Goal: Information Seeking & Learning: Learn about a topic

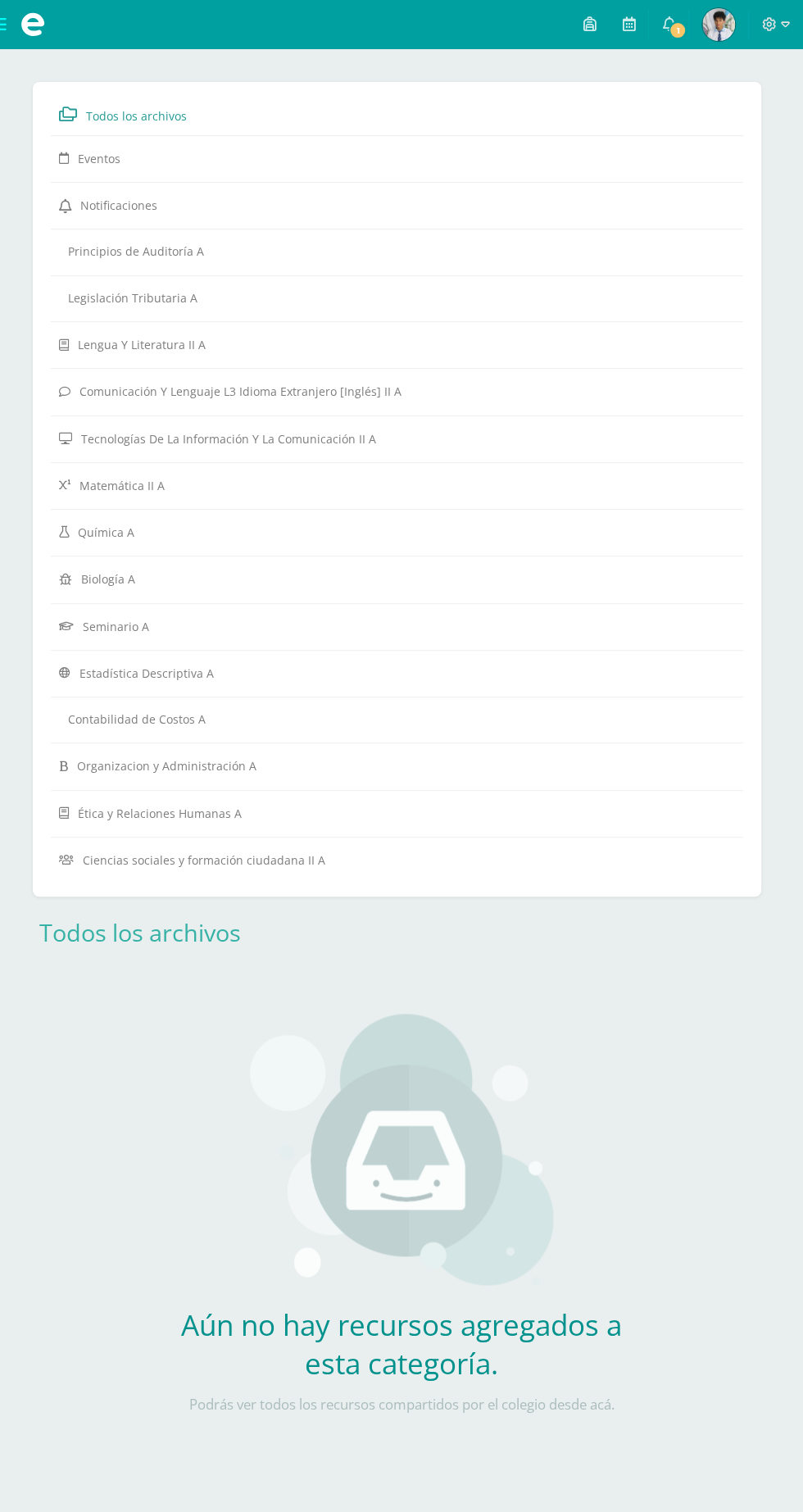
click at [677, 23] on span "1" at bounding box center [678, 30] width 18 height 18
click at [20, 20] on span at bounding box center [32, 24] width 24 height 24
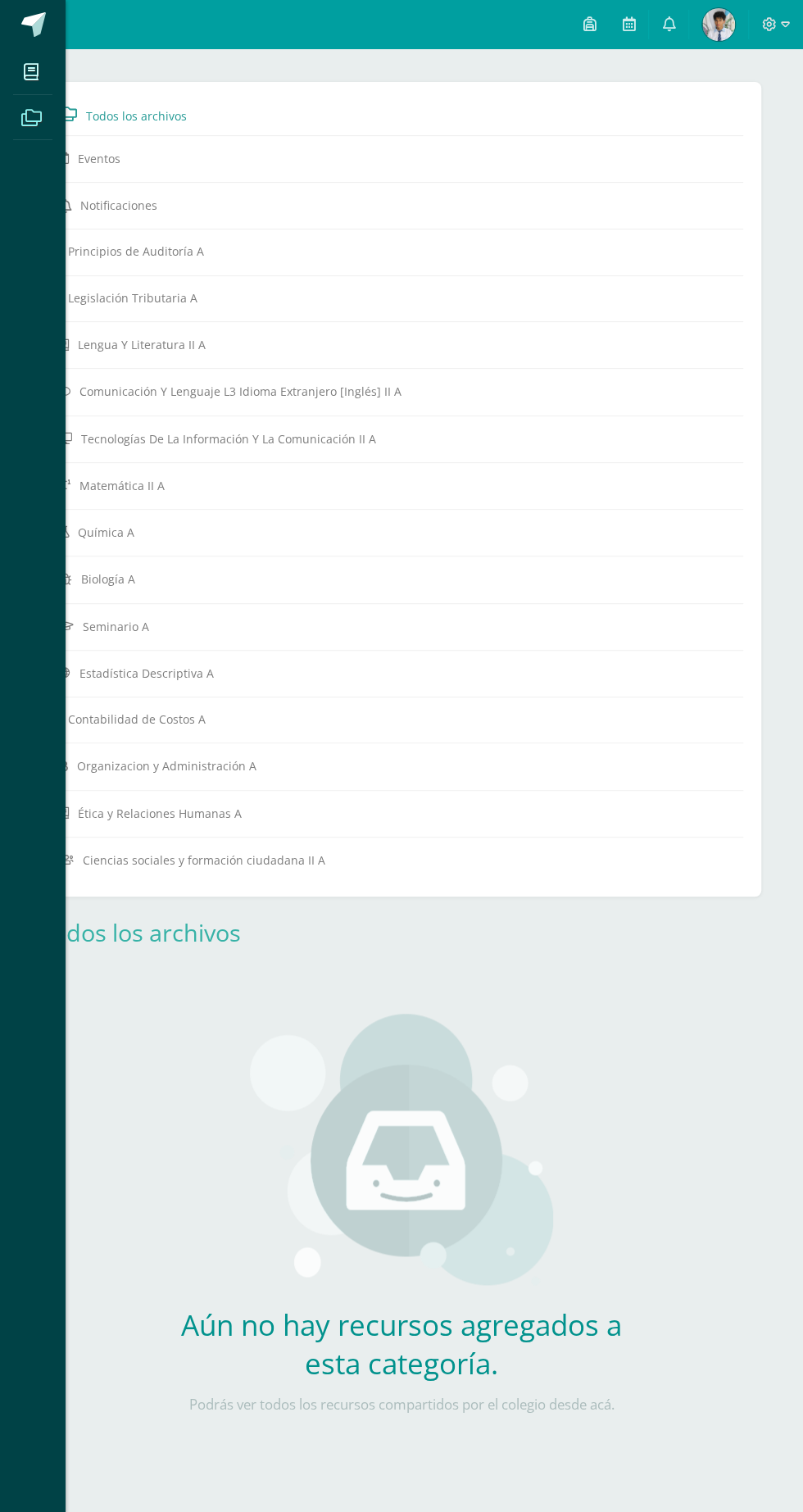
click at [43, 24] on span at bounding box center [33, 24] width 24 height 24
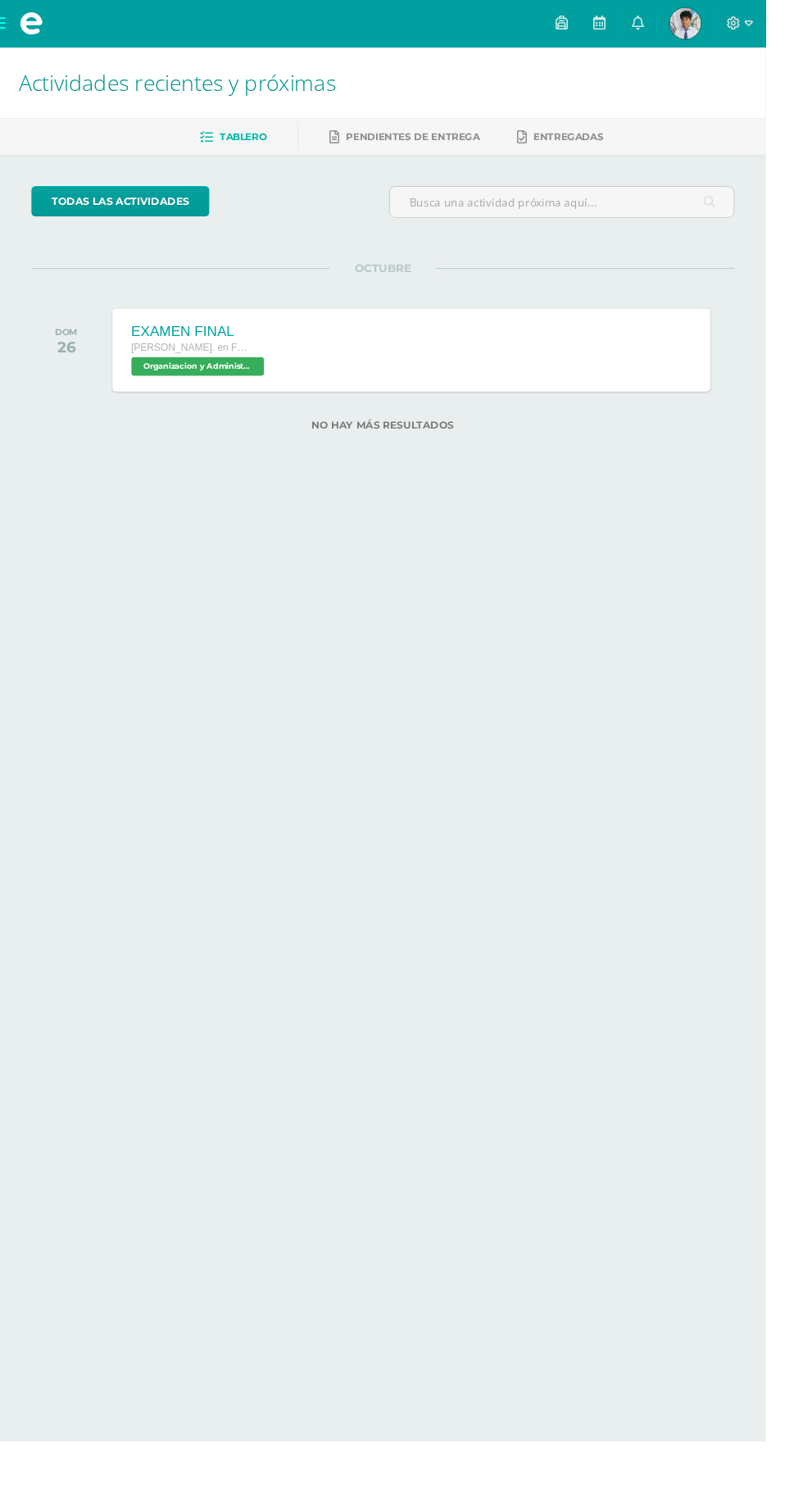
click at [314, 349] on div "EXAMEN FINAL Quinto Bach. en Fin y Admon Sábado Organizacion y Administración '…" at bounding box center [432, 367] width 627 height 87
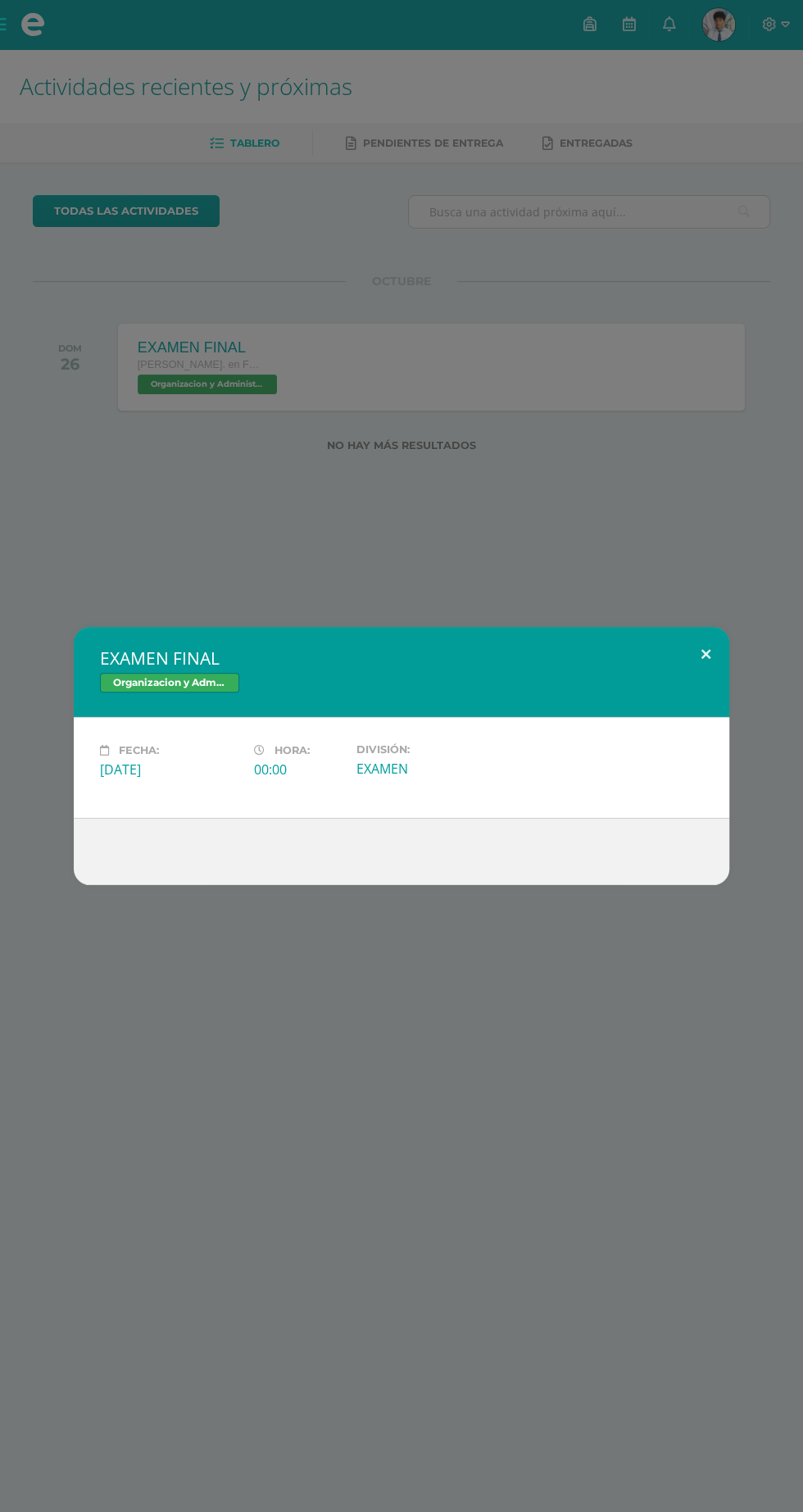
click at [706, 654] on button at bounding box center [707, 655] width 47 height 55
